Goal: Task Accomplishment & Management: Use online tool/utility

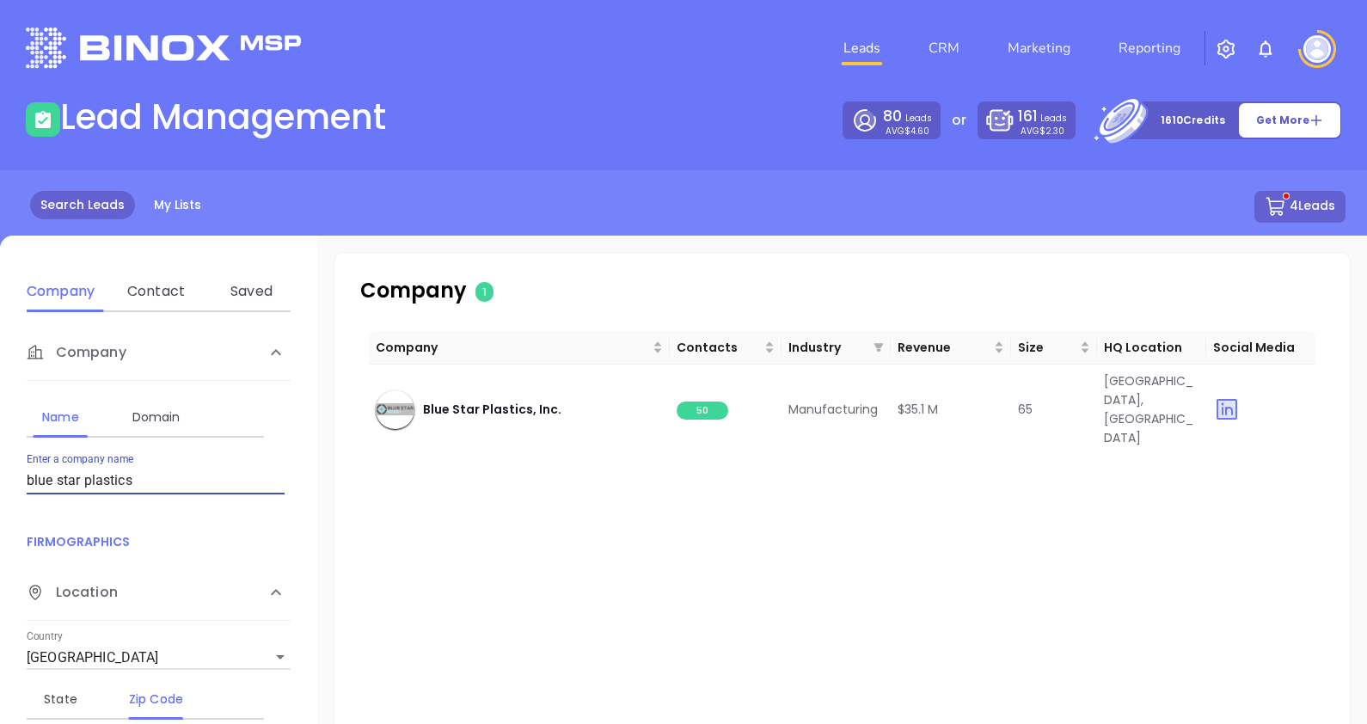
drag, startPoint x: 136, startPoint y: 477, endPoint x: -15, endPoint y: 462, distance: 151.3
click at [0, 462] on html "Leads CRM Marketing Reporting Financial Leads Leads Lead Management 80 Leads AV…" at bounding box center [683, 362] width 1367 height 724
type input "sumitomo electric wiring"
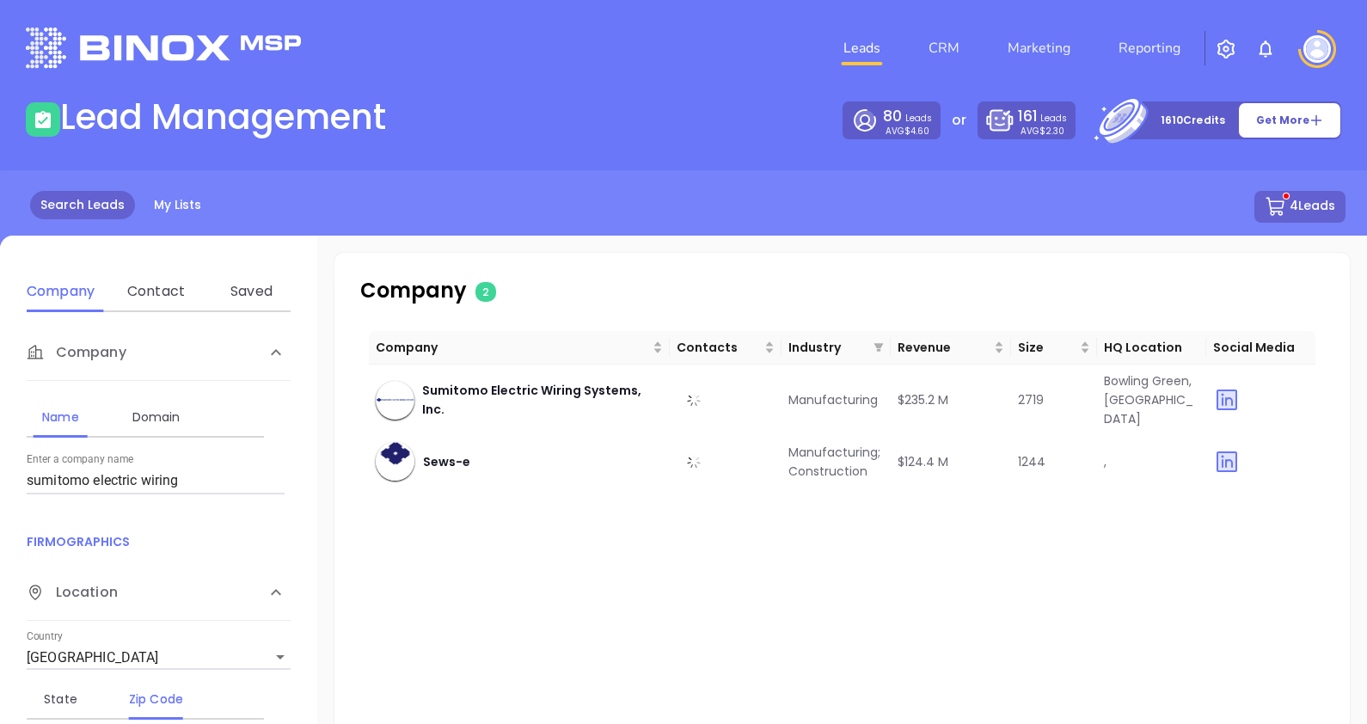
click at [1295, 207] on button "4 Leads" at bounding box center [1300, 207] width 91 height 32
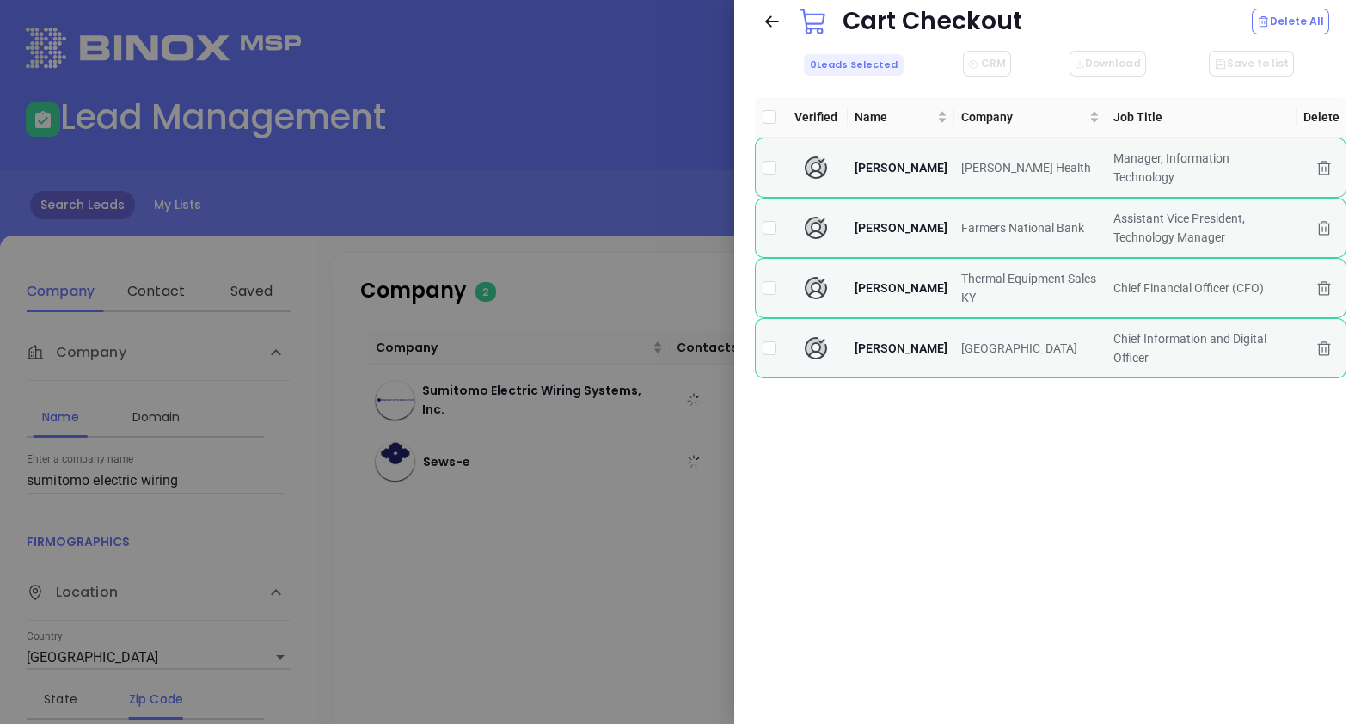
click at [606, 209] on div at bounding box center [683, 362] width 1367 height 724
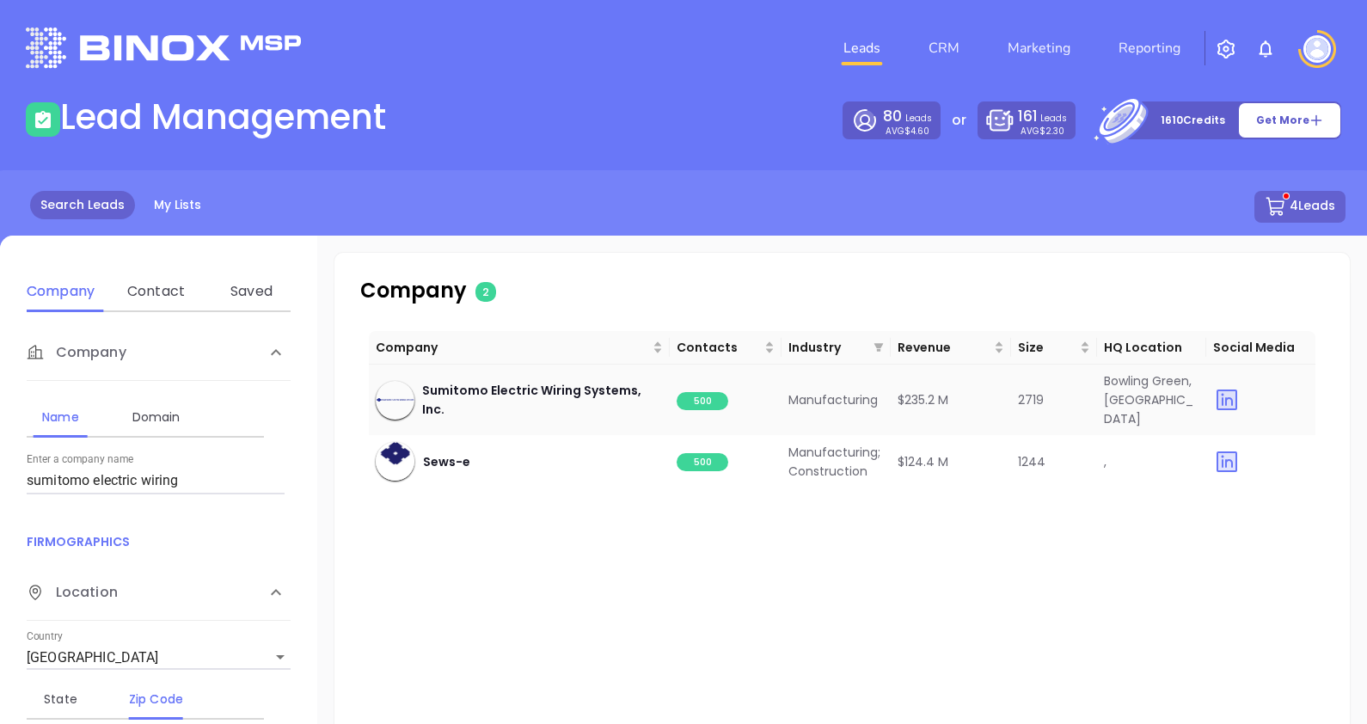
click at [709, 392] on span "500" at bounding box center [703, 401] width 52 height 18
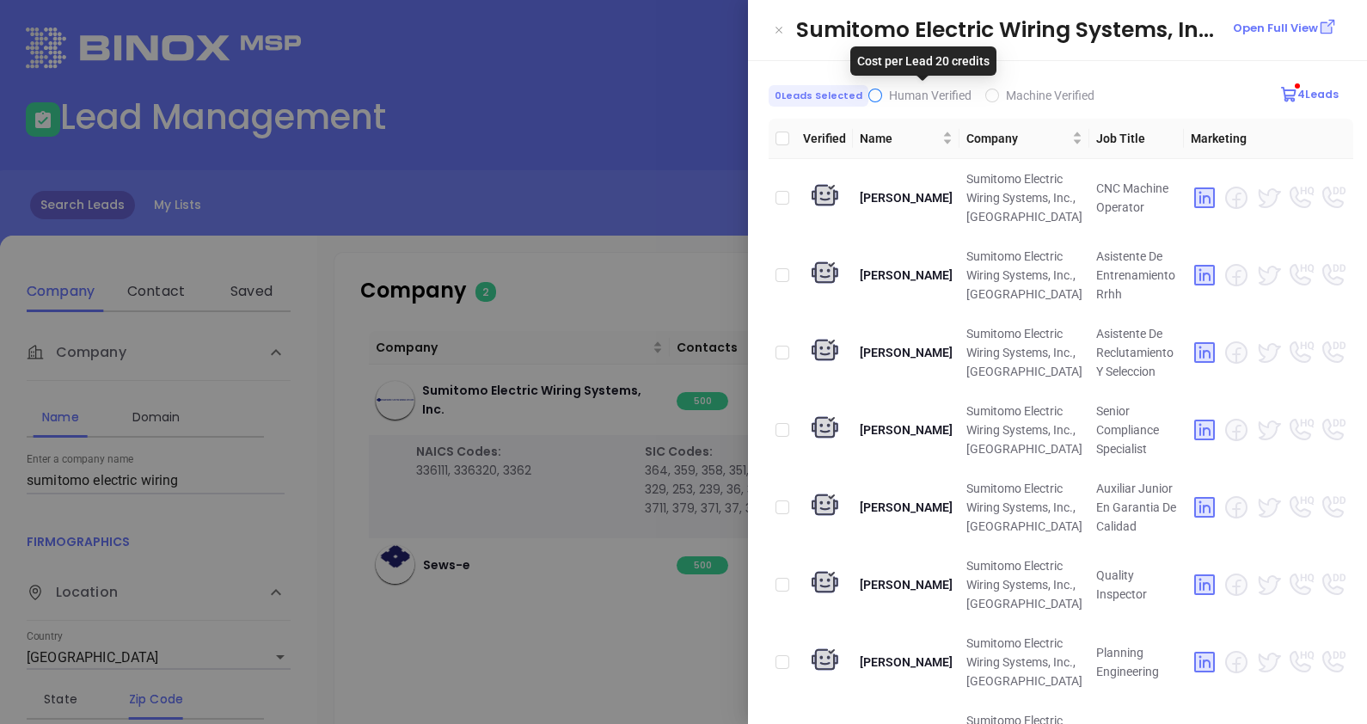
click at [889, 91] on span "Human Verified" at bounding box center [930, 96] width 83 height 14
click at [882, 91] on input "Human Verified" at bounding box center [876, 96] width 14 height 14
checkbox input "true"
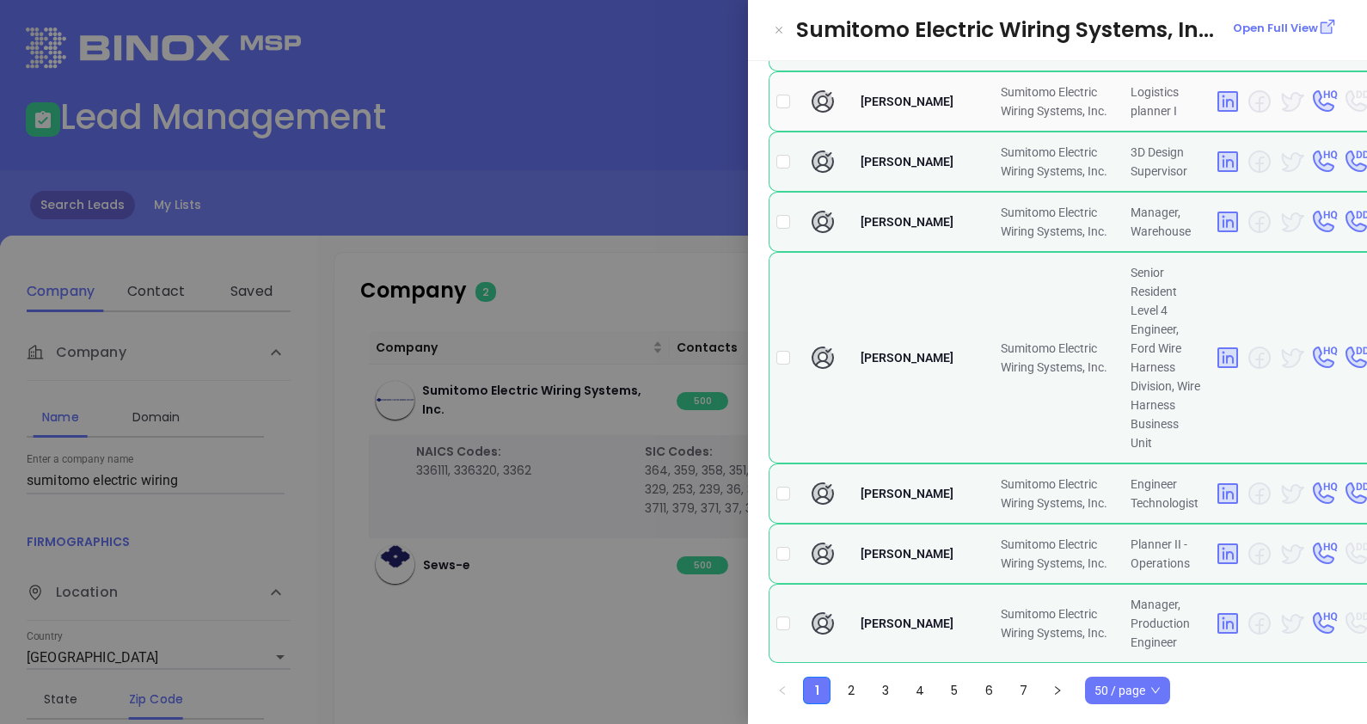
scroll to position [4115, 0]
click at [847, 691] on link "2" at bounding box center [851, 691] width 26 height 26
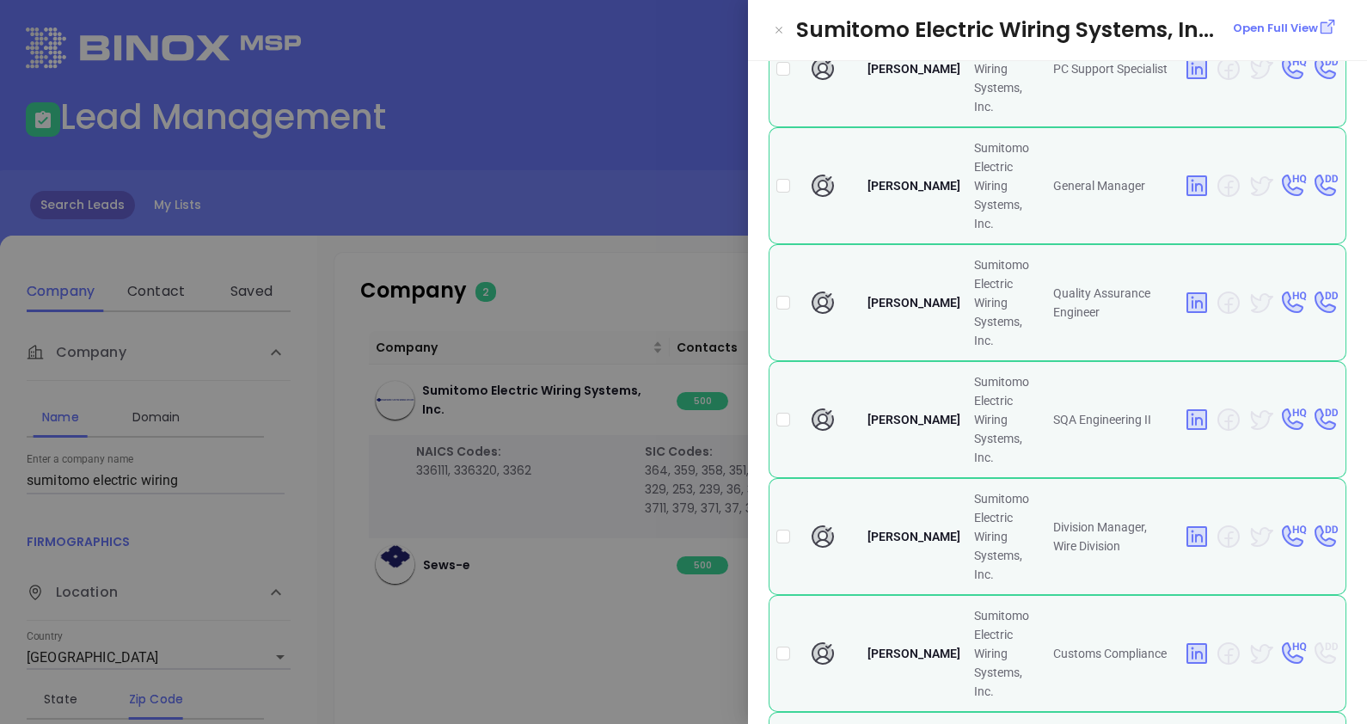
scroll to position [3439, 0]
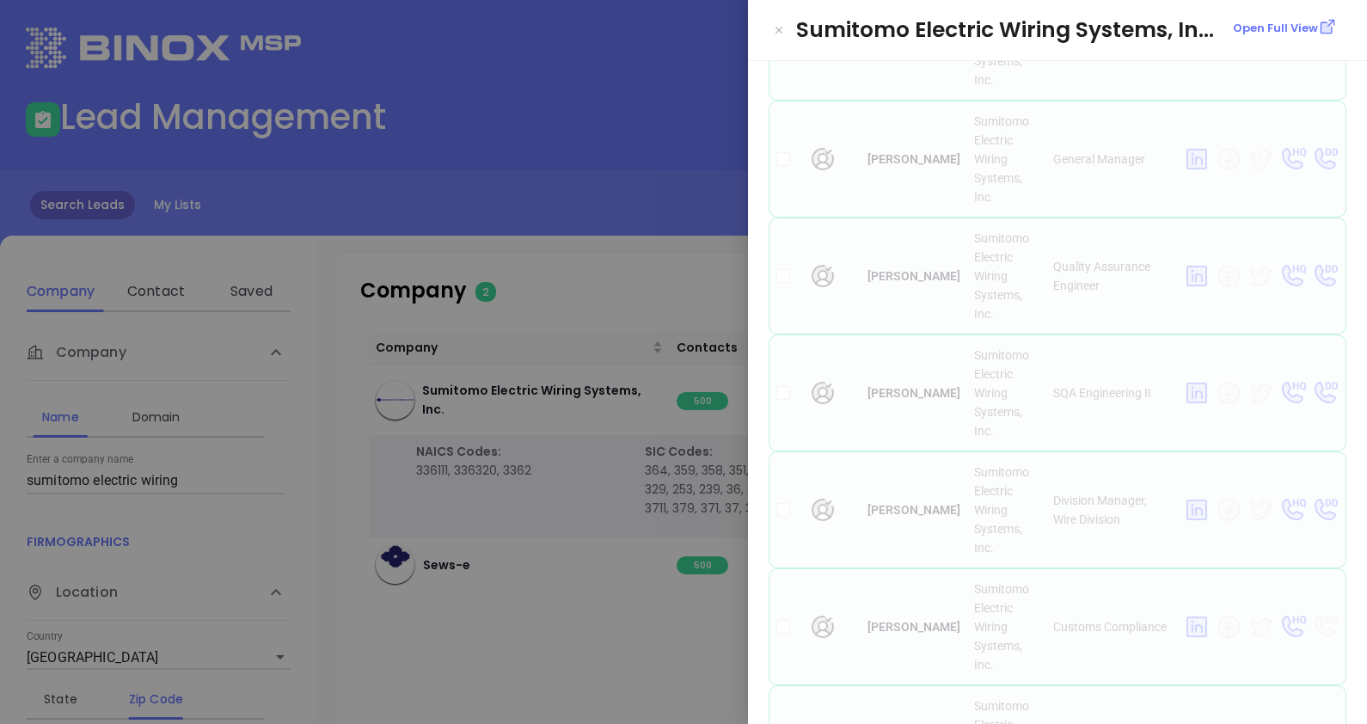
scroll to position [3453, 0]
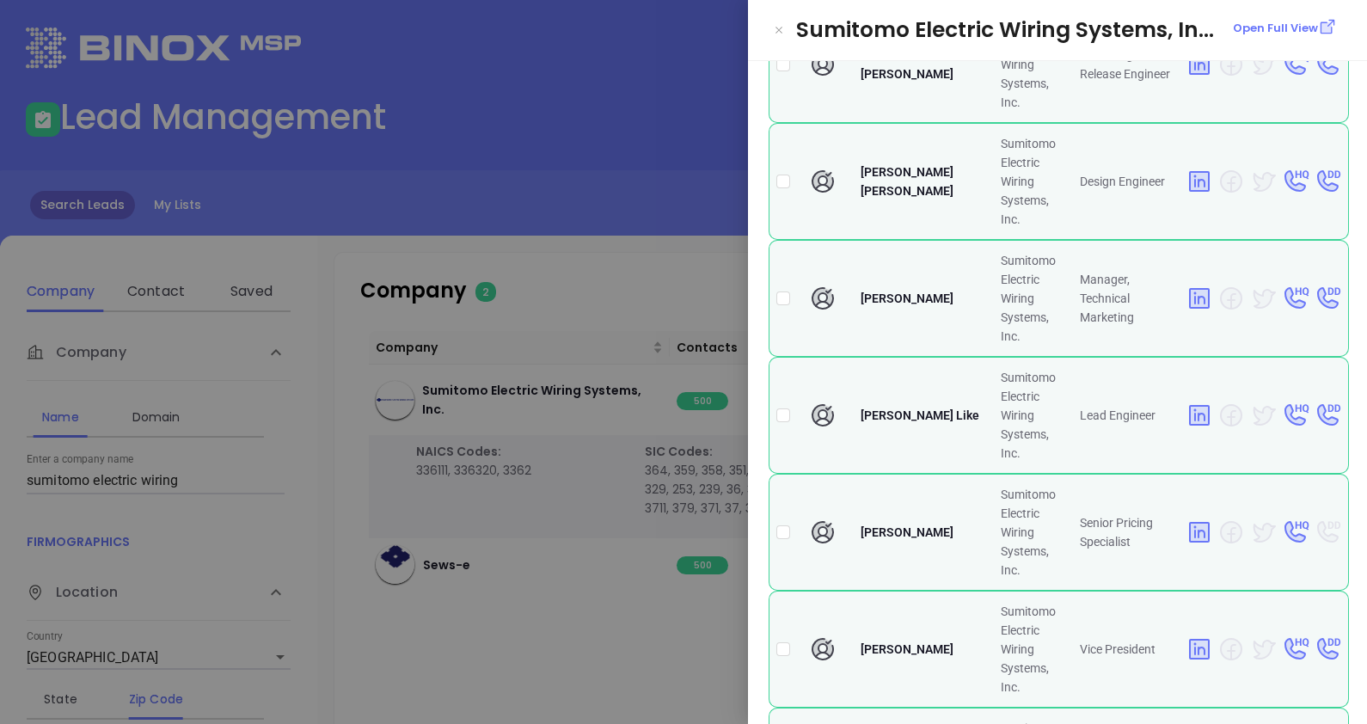
scroll to position [3471, 0]
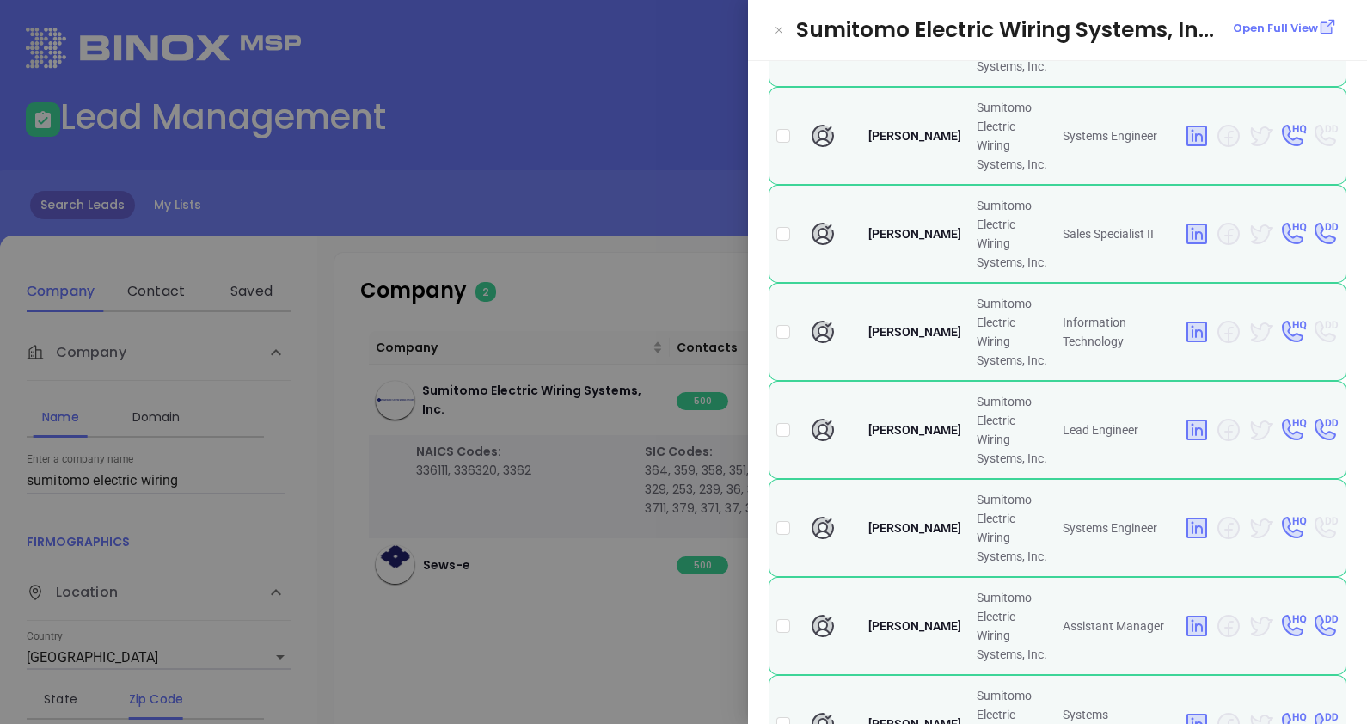
scroll to position [2150, 0]
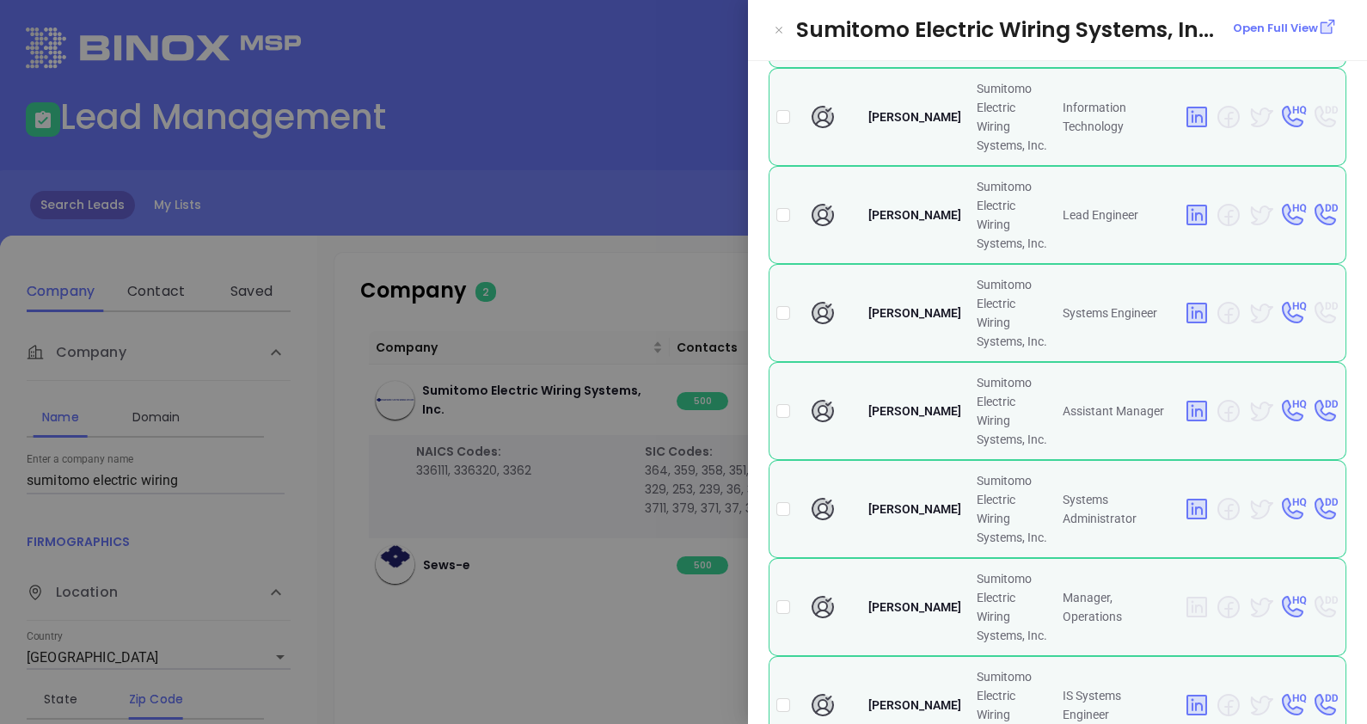
checkbox input "false"
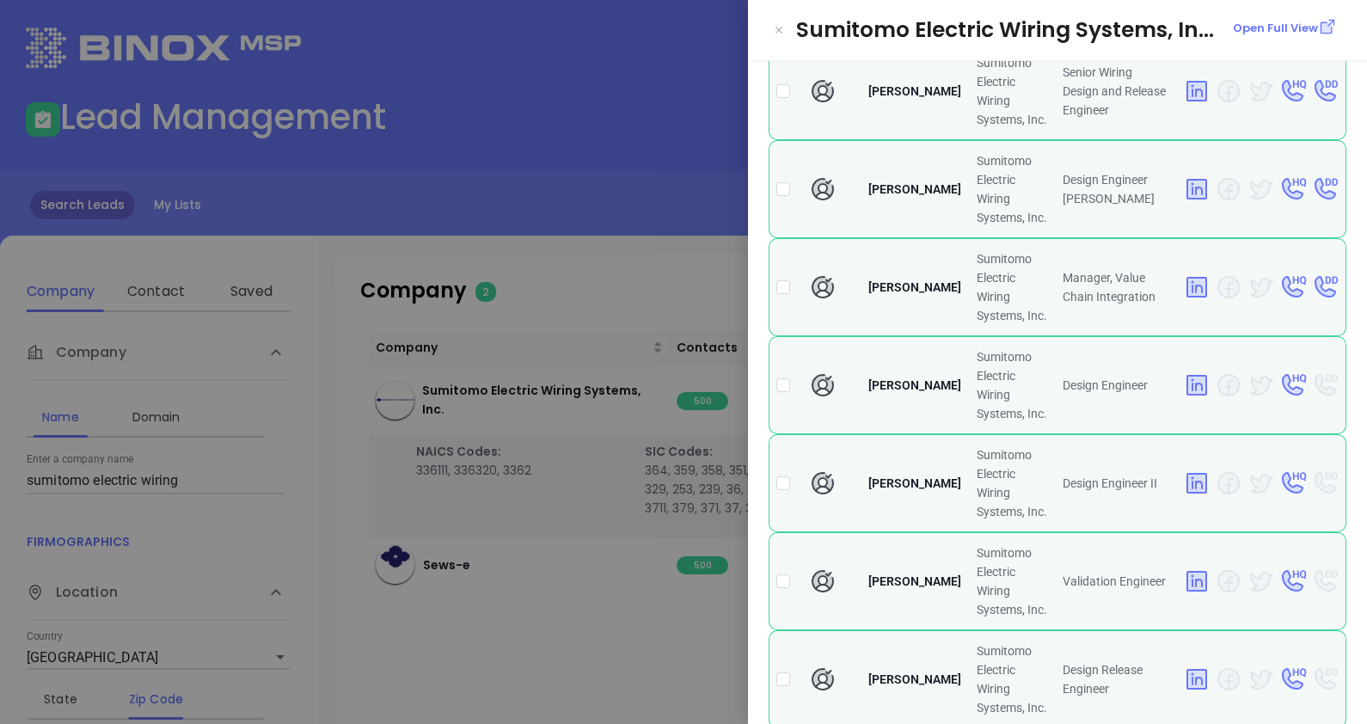
scroll to position [3471, 0]
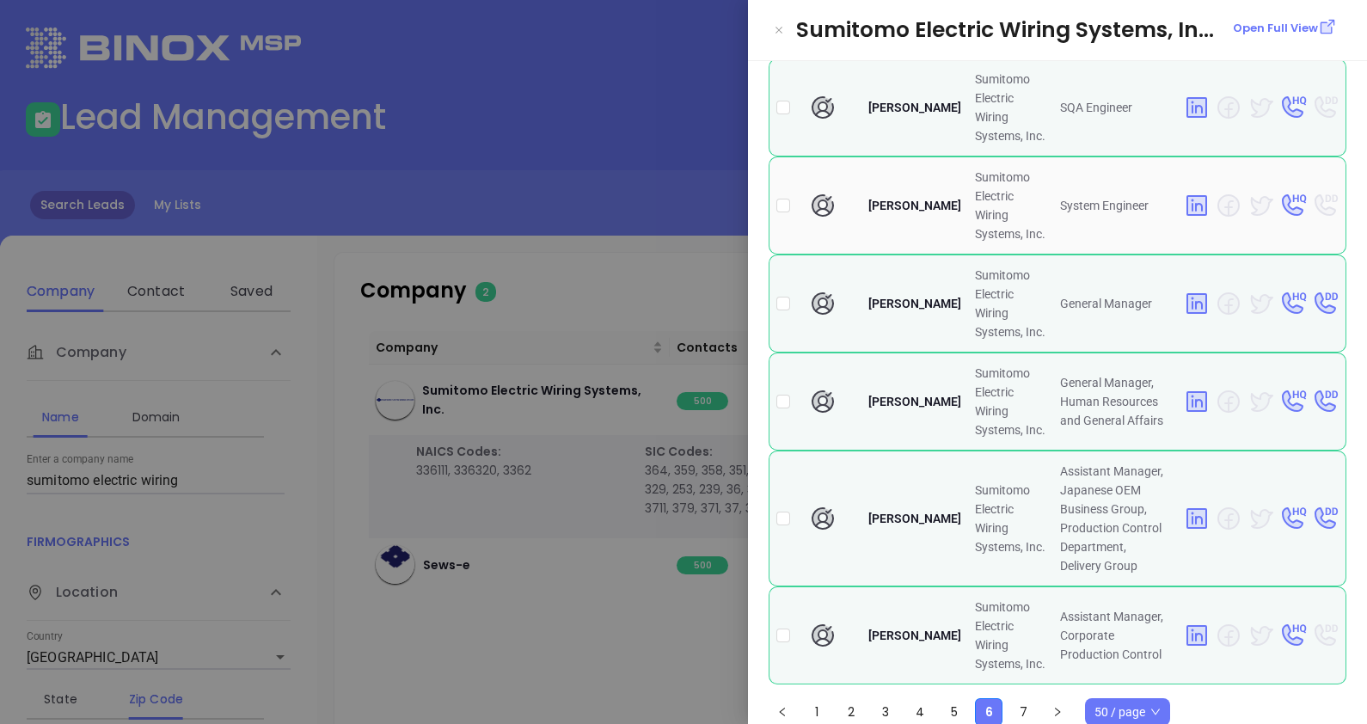
scroll to position [4417, 0]
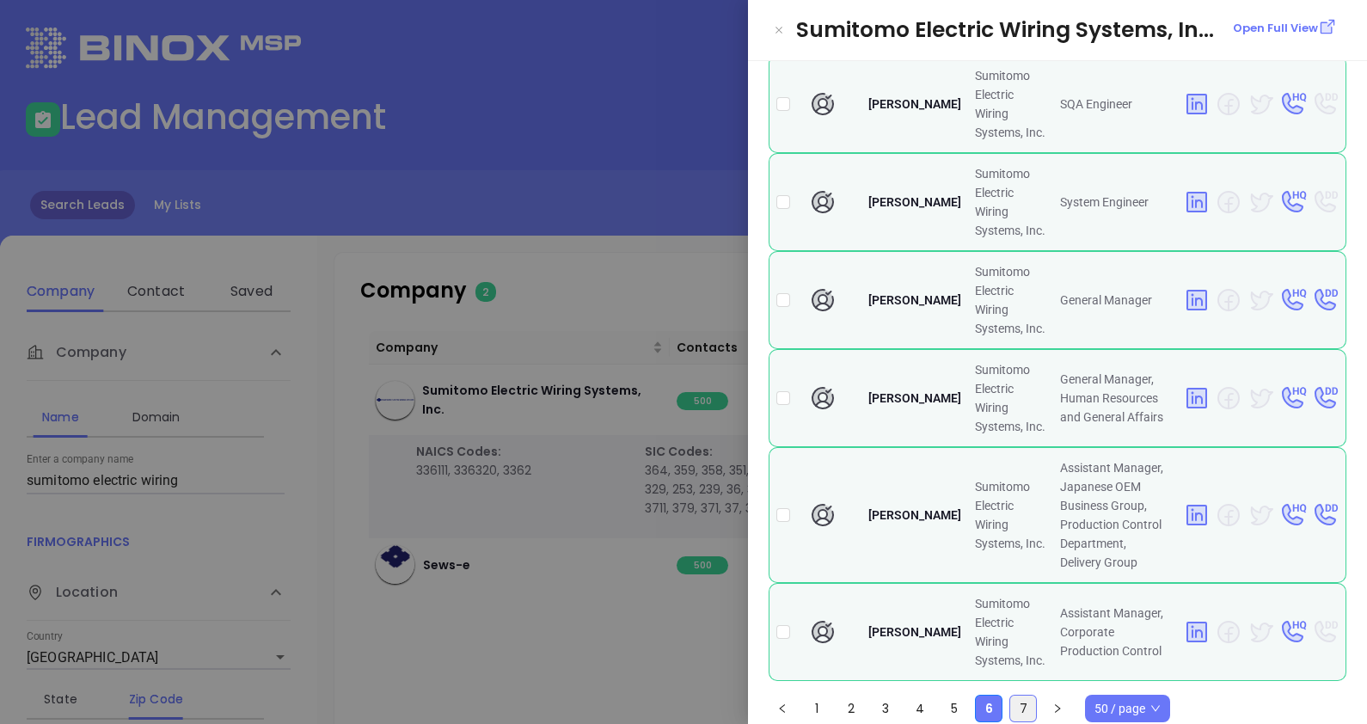
click at [1021, 697] on link "7" at bounding box center [1023, 709] width 26 height 26
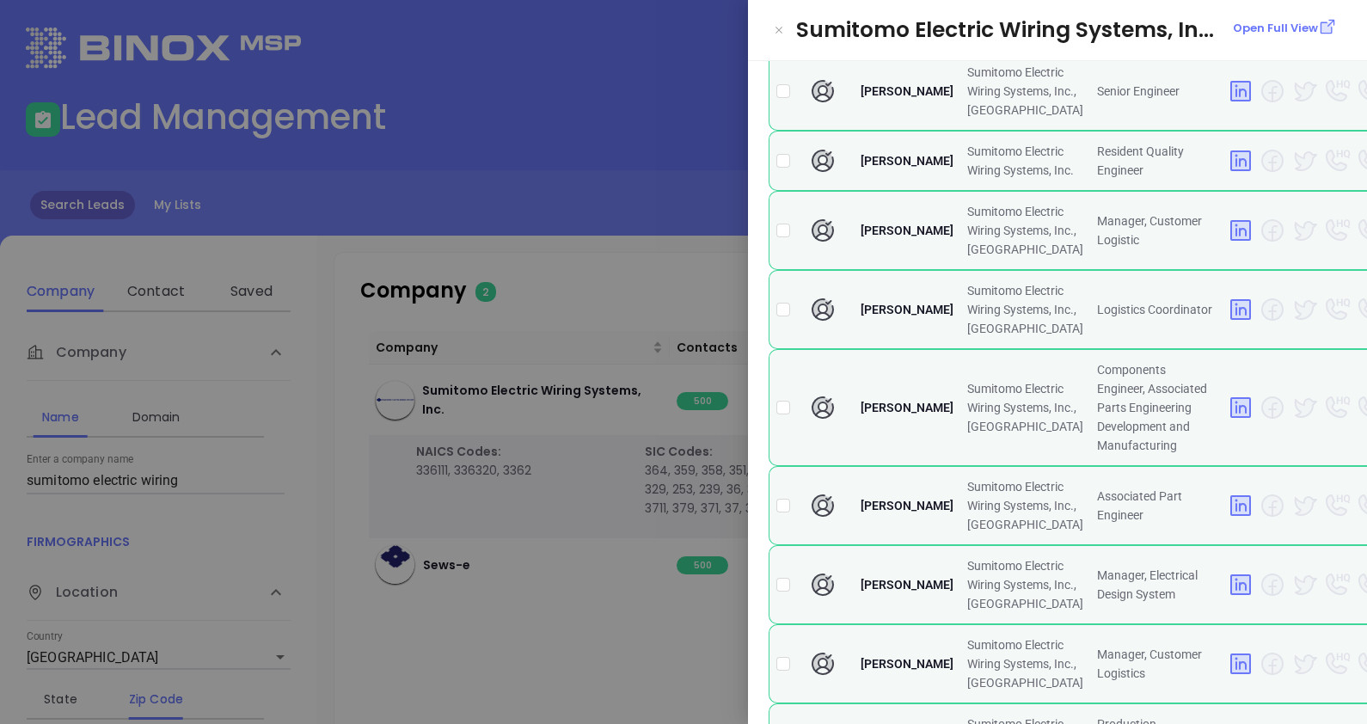
scroll to position [1735, 0]
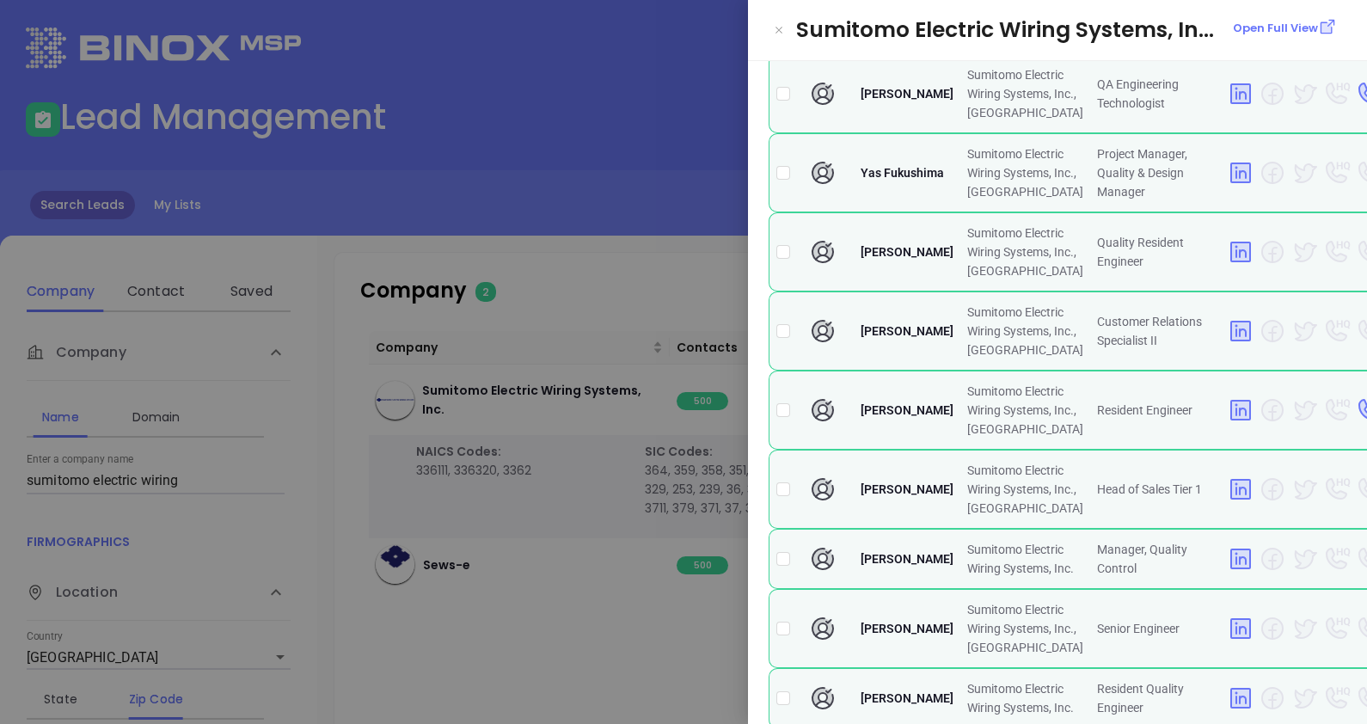
click at [607, 159] on div at bounding box center [683, 362] width 1367 height 724
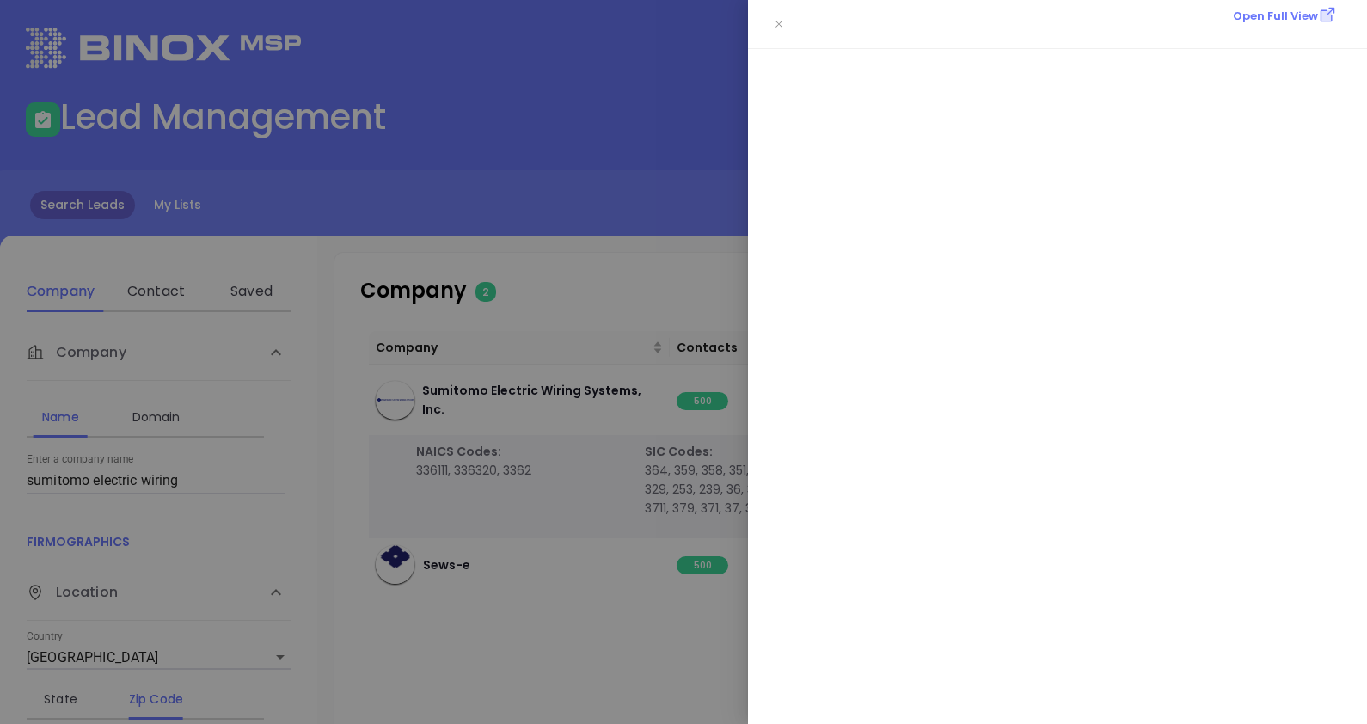
scroll to position [0, 0]
